Goal: Information Seeking & Learning: Check status

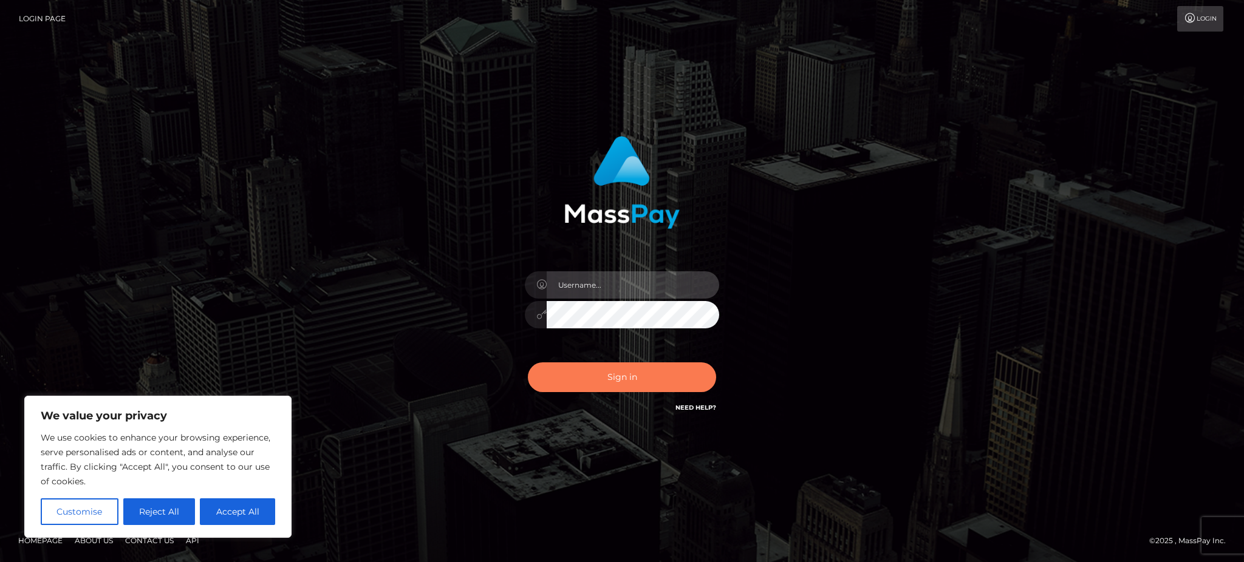
type input "Gaizelle"
click at [602, 387] on button "Sign in" at bounding box center [622, 377] width 188 height 30
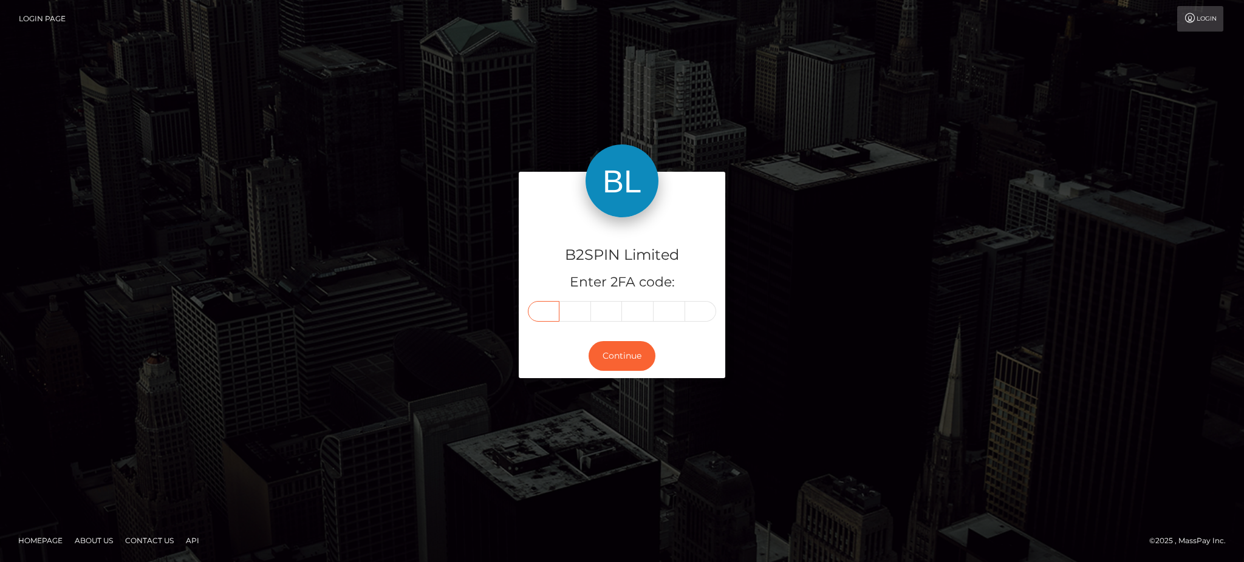
click at [541, 311] on input "text" at bounding box center [544, 311] width 32 height 21
type input "2"
type input "9"
type input "3"
type input "6"
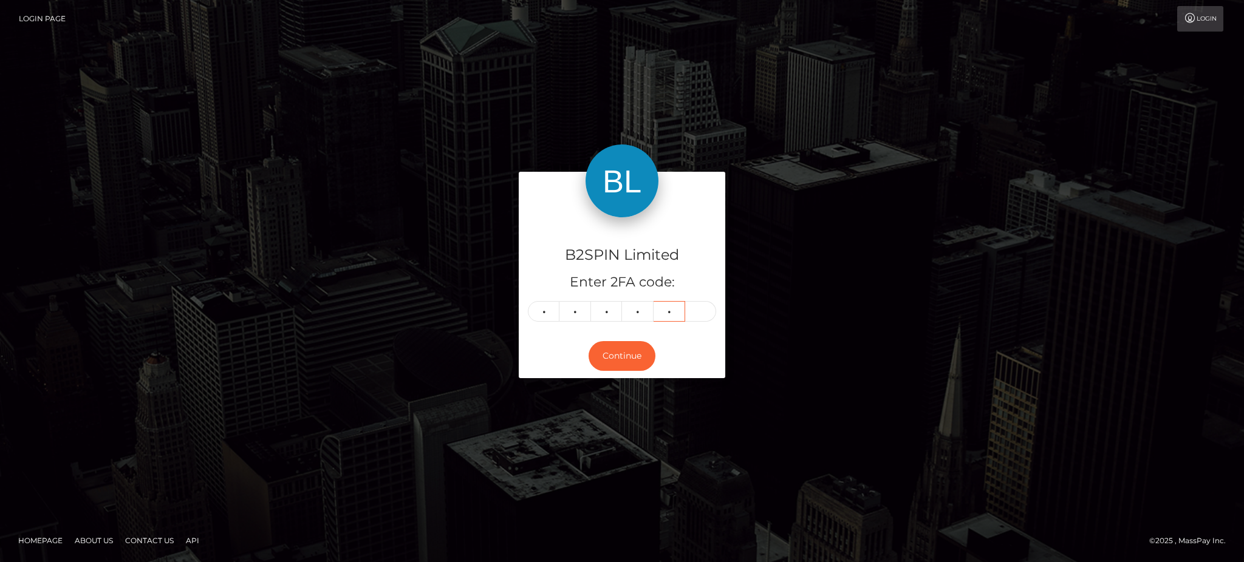
type input "9"
type input "2"
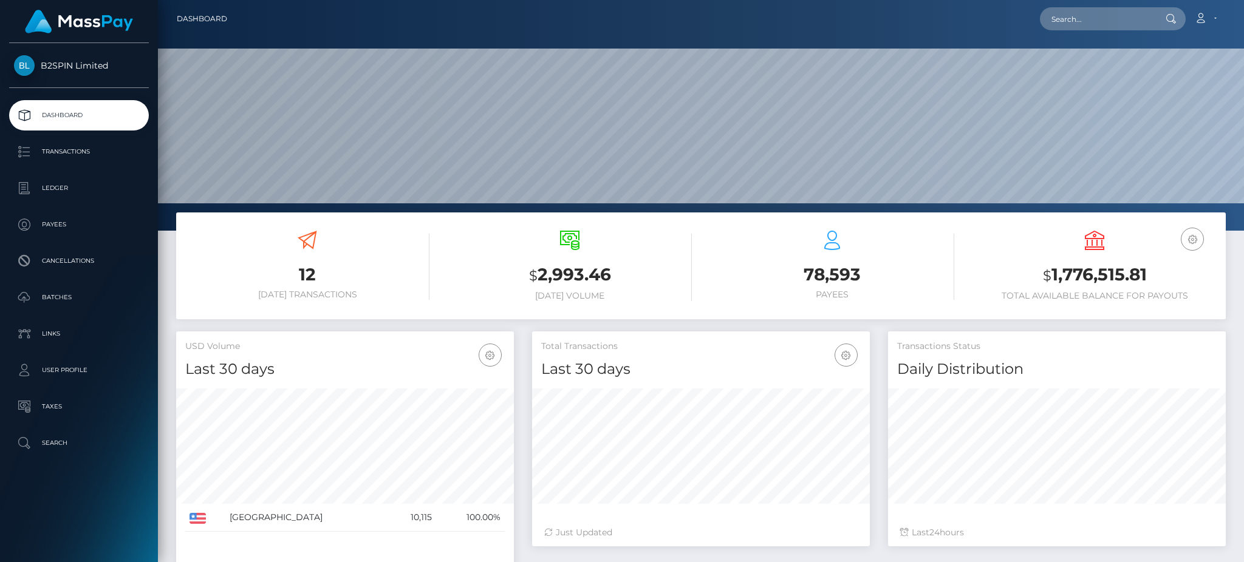
scroll to position [216, 337]
click at [96, 155] on p "Transactions" at bounding box center [79, 152] width 130 height 18
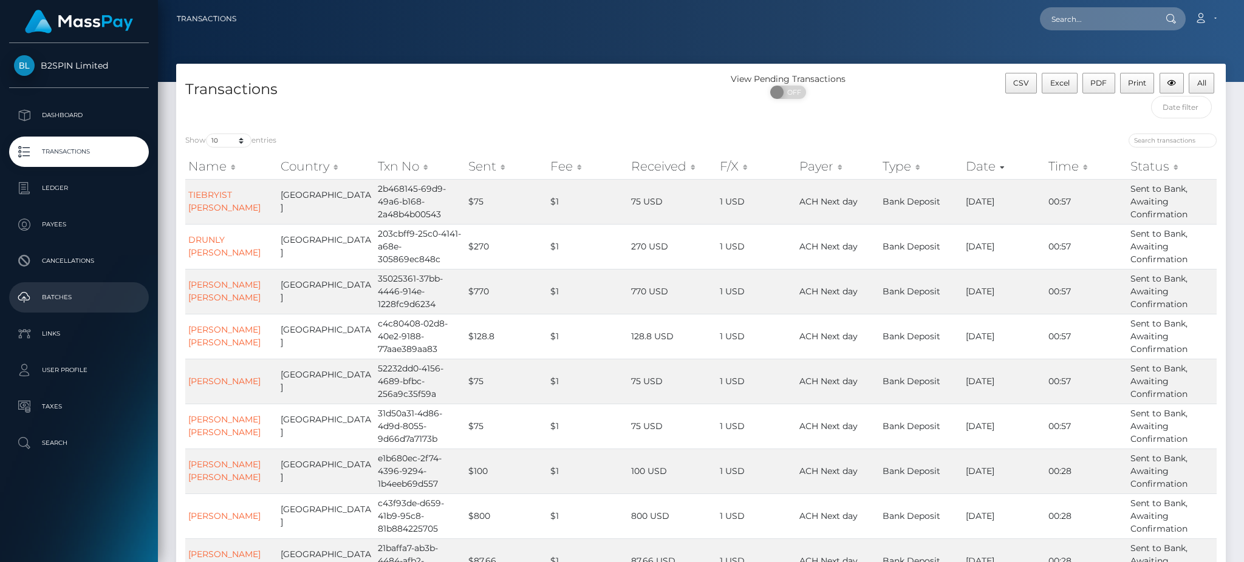
click at [86, 307] on link "Batches" at bounding box center [79, 297] width 140 height 30
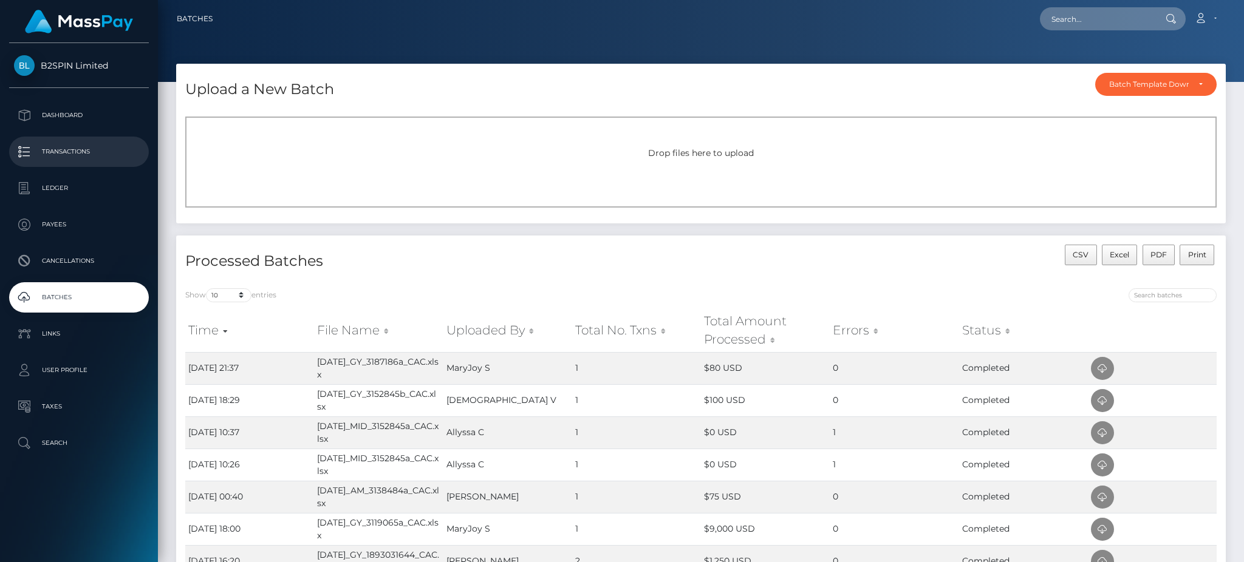
click at [67, 143] on p "Transactions" at bounding box center [79, 152] width 130 height 18
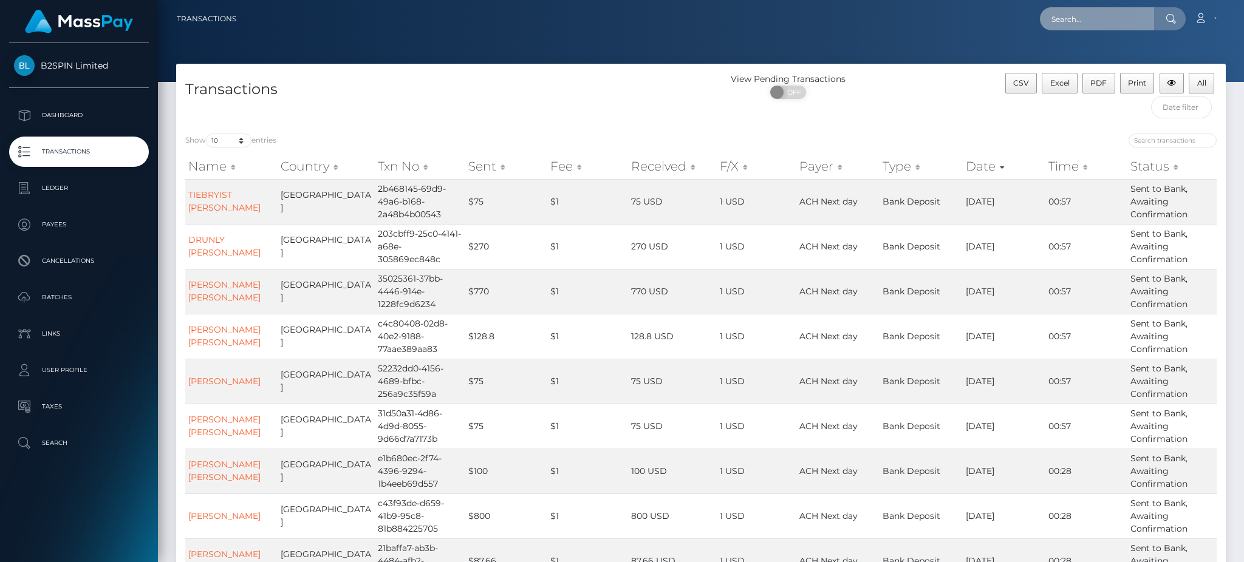
click at [1093, 10] on input "text" at bounding box center [1097, 18] width 114 height 23
paste input "90e54282-7ac4-43be-ae2c-1a1e95544e5d"
click at [1063, 21] on input "90e54282-7ac4-43be-ae2c-1a1e95544e5d" at bounding box center [1097, 18] width 114 height 23
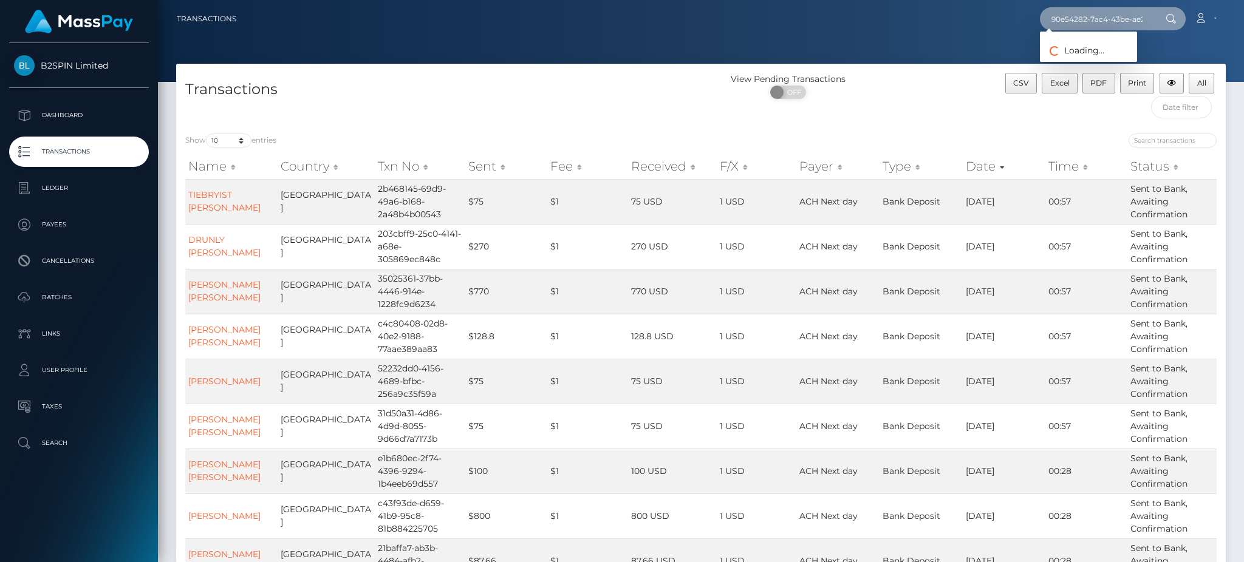
paste input "1841212435"
type input "1841212435"
click at [1091, 61] on link "ANTHONY MANUEL CASTRO" at bounding box center [1088, 63] width 97 height 22
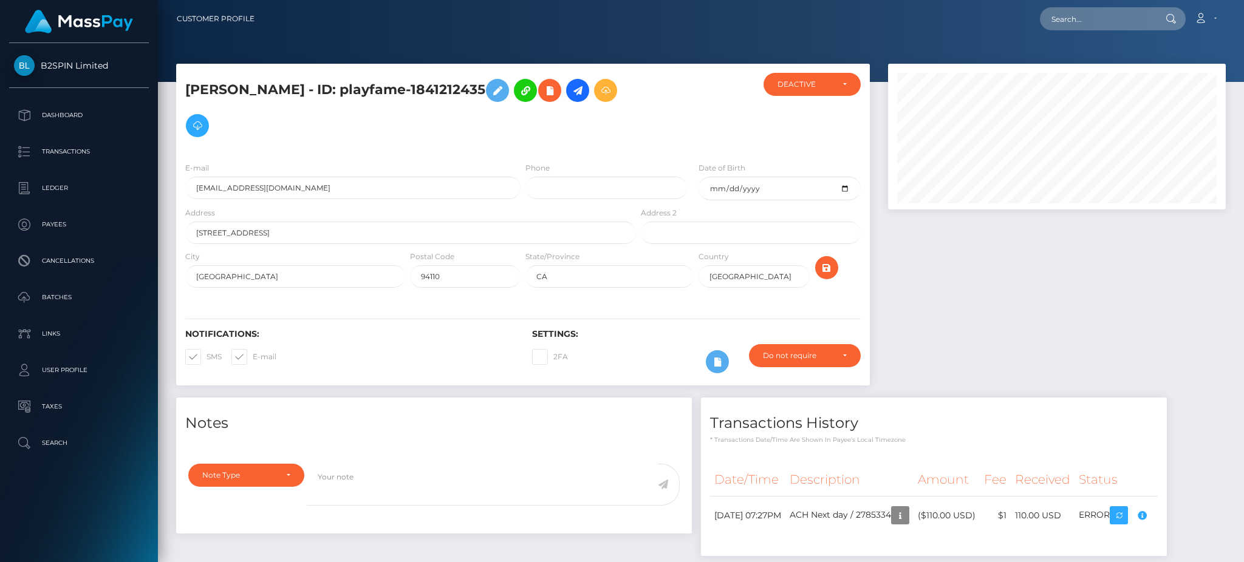
scroll to position [66, 0]
